Goal: Task Accomplishment & Management: Use online tool/utility

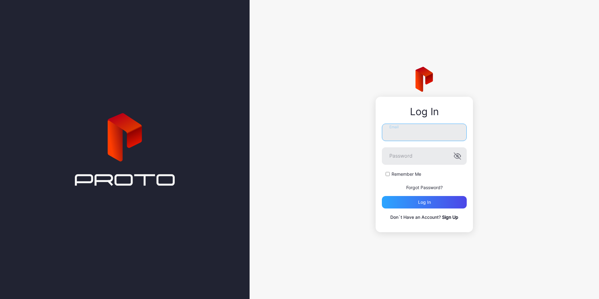
type input "**********"
click at [412, 173] on label "Remember Me" at bounding box center [407, 174] width 30 height 6
click at [427, 202] on div "Log in" at bounding box center [424, 202] width 13 height 5
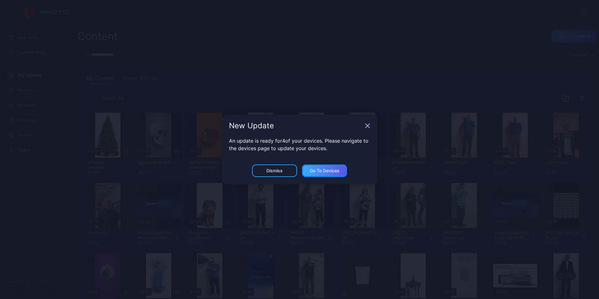
click at [337, 172] on div "Go to devices" at bounding box center [325, 170] width 30 height 5
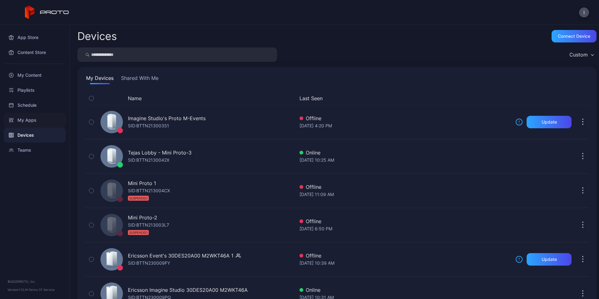
click at [32, 119] on div "My Apps" at bounding box center [35, 120] width 62 height 15
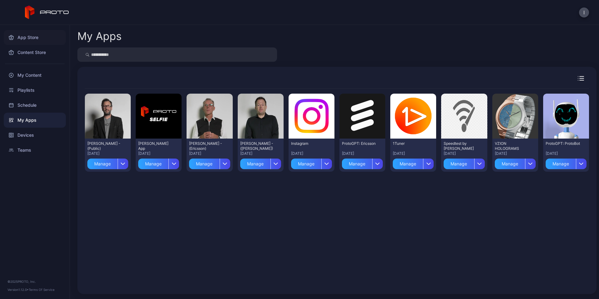
click at [23, 38] on div "App Store" at bounding box center [35, 37] width 62 height 15
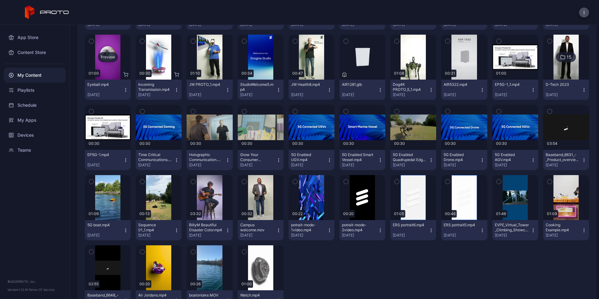
scroll to position [91, 0]
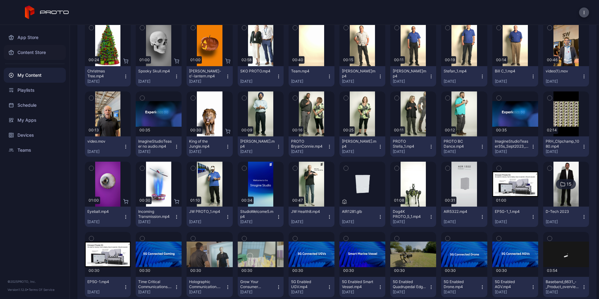
click at [35, 52] on div "Content Store" at bounding box center [35, 52] width 62 height 15
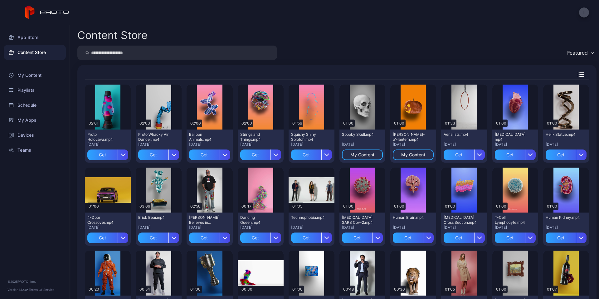
click at [122, 56] on input "search" at bounding box center [177, 53] width 200 height 14
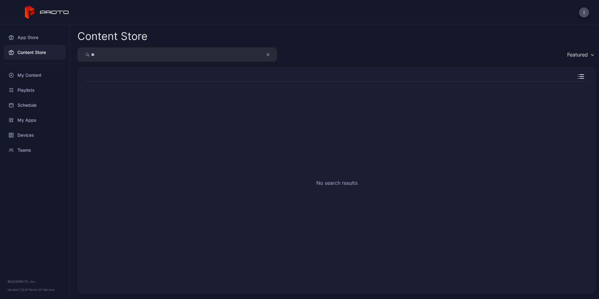
type input "*"
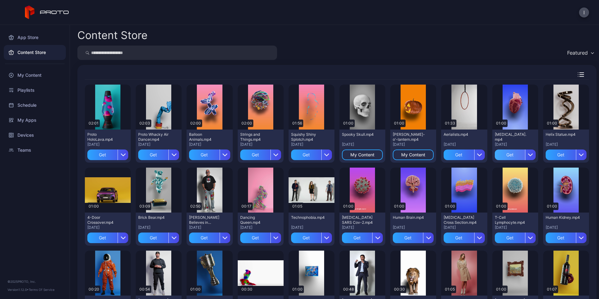
click at [505, 153] on div "Get" at bounding box center [510, 154] width 30 height 11
click at [512, 155] on div "My Content" at bounding box center [515, 154] width 24 height 5
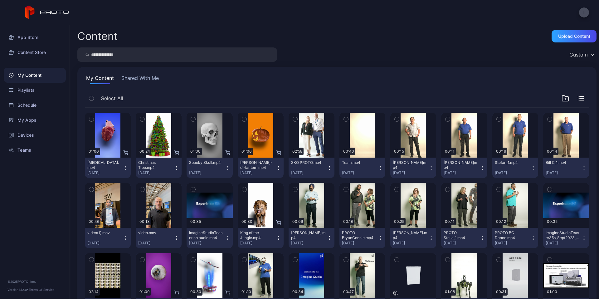
click at [124, 168] on icon "button" at bounding box center [125, 167] width 5 height 5
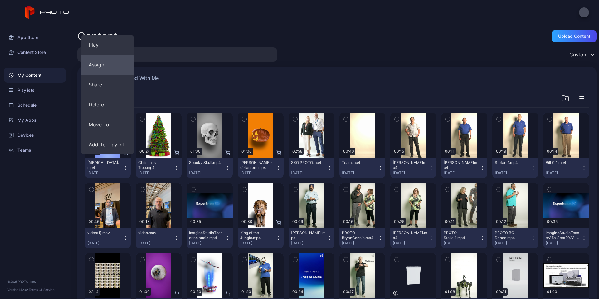
click at [114, 67] on button "Assign" at bounding box center [107, 65] width 53 height 20
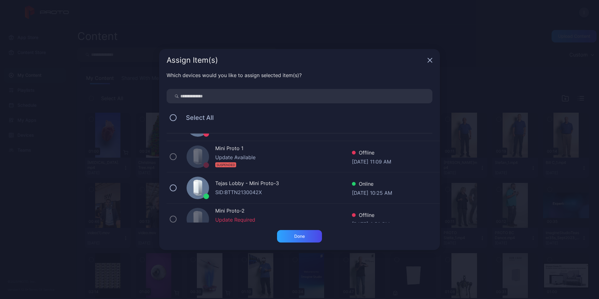
scroll to position [31, 0]
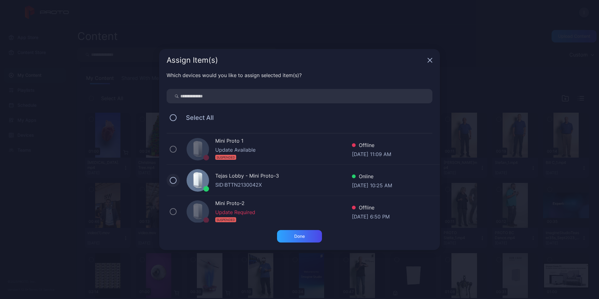
click at [175, 180] on button at bounding box center [173, 180] width 7 height 7
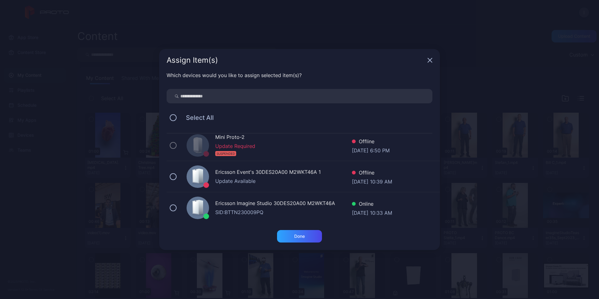
scroll to position [98, 0]
click at [174, 206] on button at bounding box center [173, 206] width 7 height 7
click at [300, 234] on div "Done" at bounding box center [299, 236] width 11 height 5
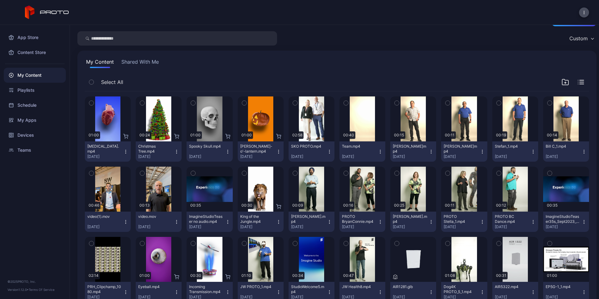
scroll to position [0, 0]
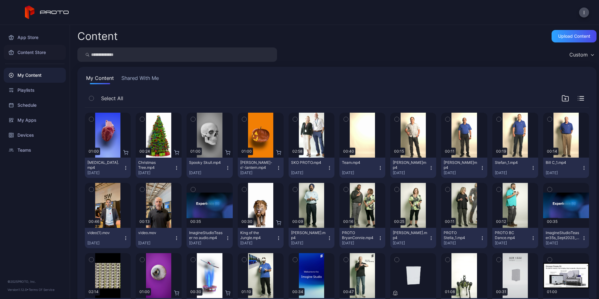
click at [35, 51] on div "Content Store" at bounding box center [35, 52] width 62 height 15
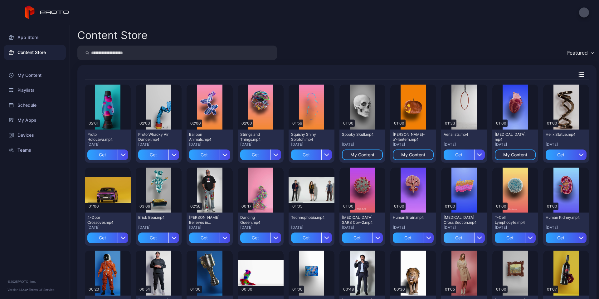
click at [451, 236] on div "Get" at bounding box center [459, 237] width 30 height 11
click at [550, 235] on div "Get" at bounding box center [561, 237] width 30 height 11
click at [30, 119] on div "My Apps" at bounding box center [35, 120] width 62 height 15
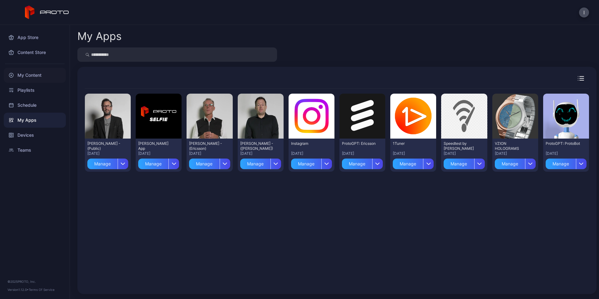
click at [27, 75] on div "My Content" at bounding box center [35, 75] width 62 height 15
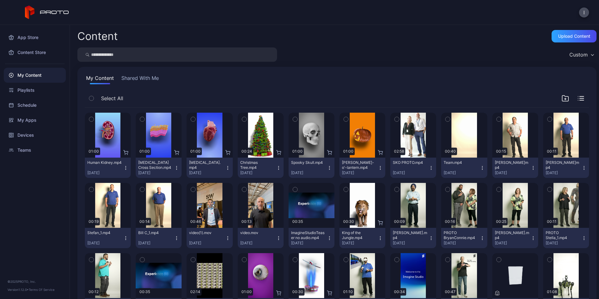
click at [91, 118] on icon "button" at bounding box center [91, 119] width 4 height 7
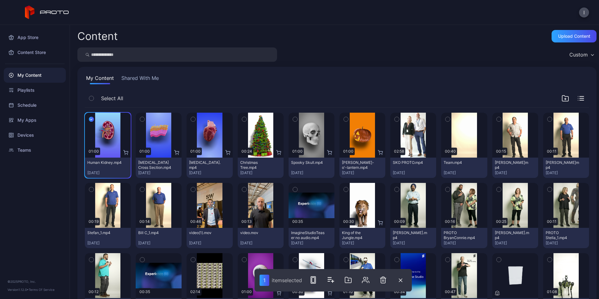
click at [140, 119] on icon "button" at bounding box center [142, 119] width 4 height 7
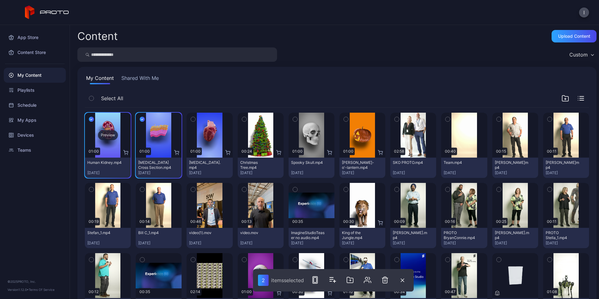
drag, startPoint x: 112, startPoint y: 164, endPoint x: 102, endPoint y: 125, distance: 39.7
click at [102, 125] on div "Preview" at bounding box center [108, 135] width 46 height 45
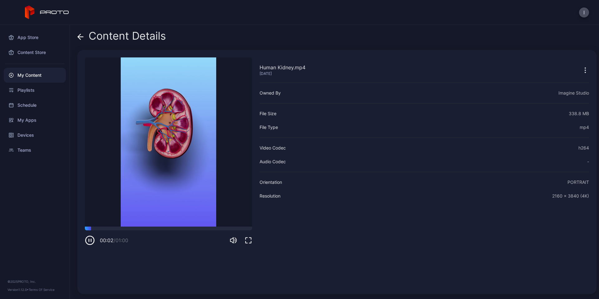
click at [78, 37] on icon at bounding box center [79, 36] width 2 height 5
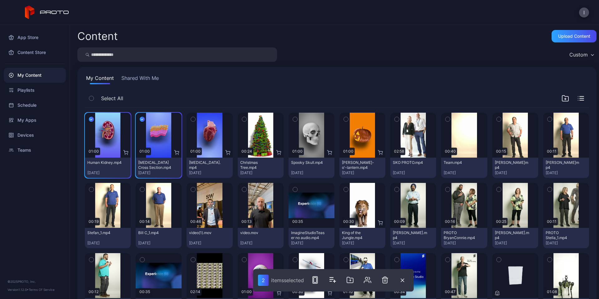
click at [140, 119] on icon "button" at bounding box center [142, 119] width 5 height 7
click at [163, 87] on div "My Content Shared With Me Select All Preview 01:00 Human Kidney.mp4 [DATE] Prev…" at bounding box center [336, 304] width 519 height 475
click at [60, 155] on div "Teams" at bounding box center [35, 150] width 62 height 15
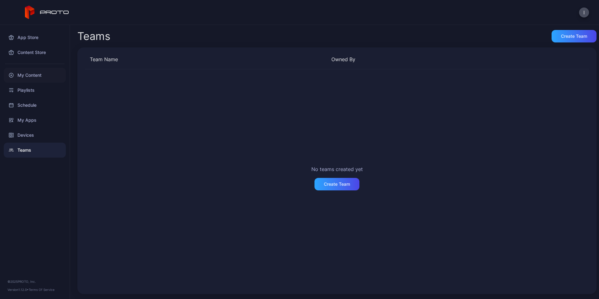
click at [33, 73] on div "My Content" at bounding box center [35, 75] width 62 height 15
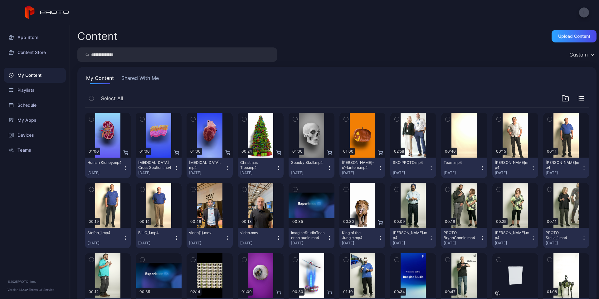
click at [93, 119] on icon "button" at bounding box center [91, 119] width 4 height 7
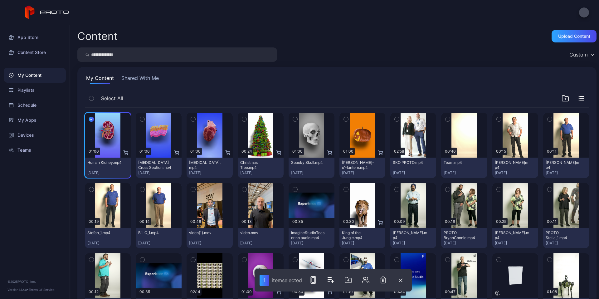
click at [91, 119] on icon "button" at bounding box center [91, 119] width 5 height 7
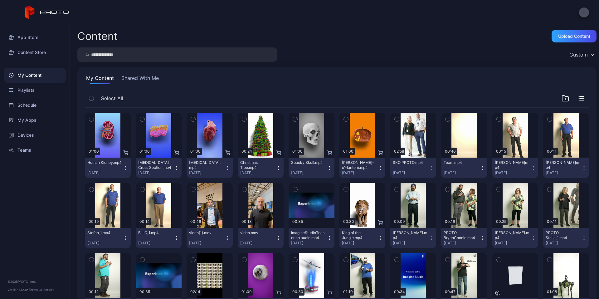
click at [124, 168] on icon "button" at bounding box center [125, 167] width 5 height 5
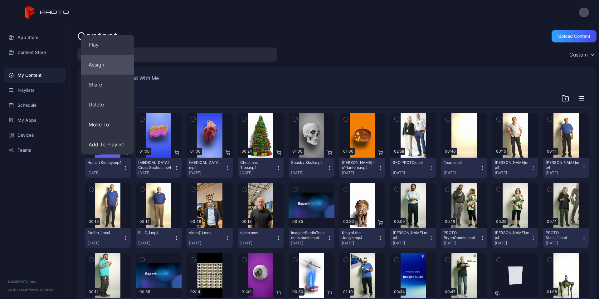
click at [118, 68] on button "Assign" at bounding box center [107, 65] width 53 height 20
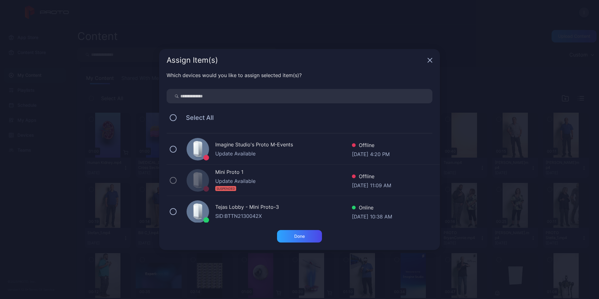
click at [187, 213] on div at bounding box center [198, 211] width 22 height 22
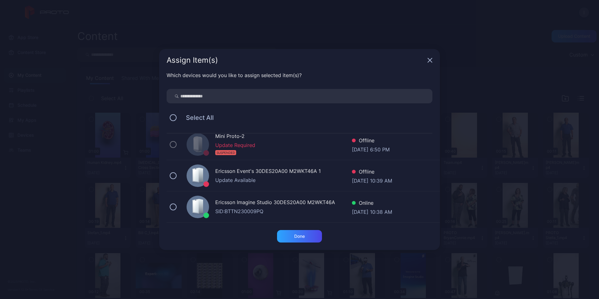
click at [192, 206] on icon at bounding box center [195, 206] width 7 height 15
click at [311, 234] on div "Done" at bounding box center [299, 236] width 45 height 12
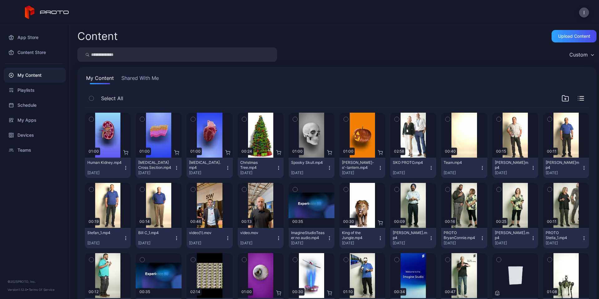
click at [176, 166] on icon "button" at bounding box center [176, 167] width 5 height 5
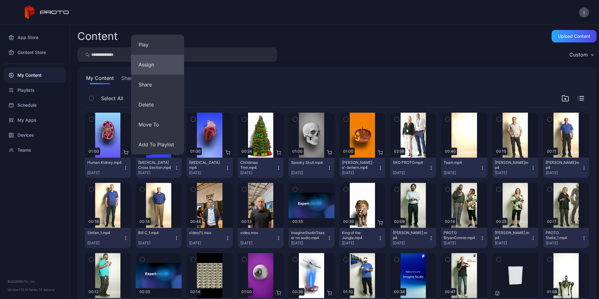
click at [162, 64] on button "Assign" at bounding box center [157, 65] width 53 height 20
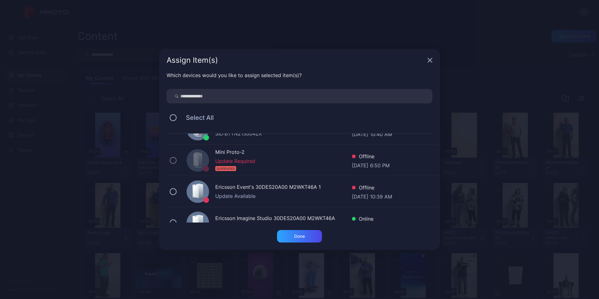
scroll to position [94, 0]
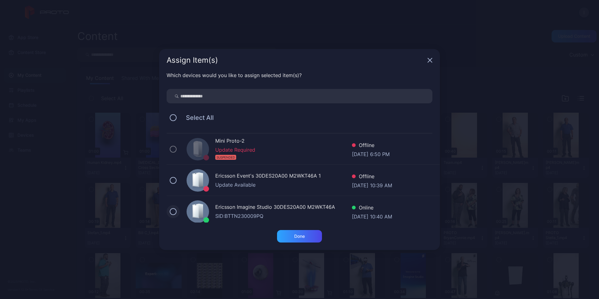
click at [175, 212] on button at bounding box center [173, 211] width 7 height 7
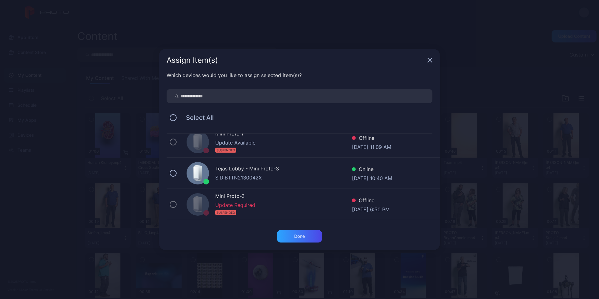
scroll to position [31, 0]
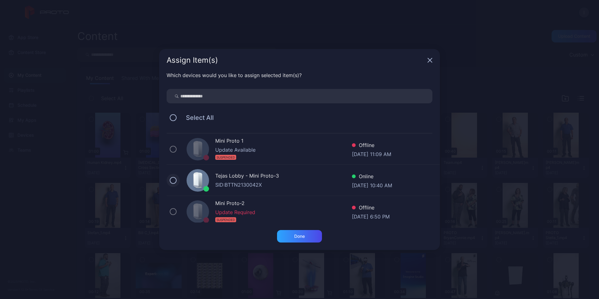
click at [174, 182] on button at bounding box center [173, 180] width 7 height 7
click at [302, 235] on div "Done" at bounding box center [299, 236] width 11 height 5
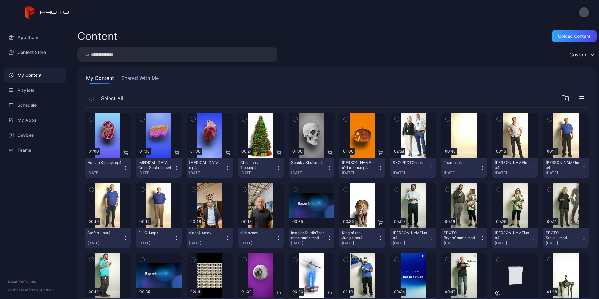
click at [70, 205] on div "Content Upload Content Custom My Content Shared With Me Select All Preview 01:0…" at bounding box center [334, 162] width 529 height 274
